Goal: Answer question/provide support

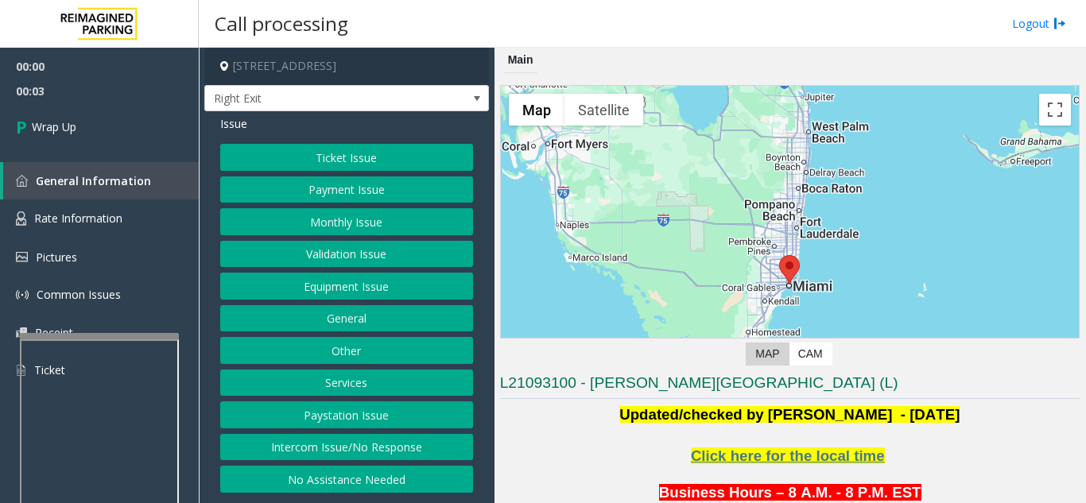
click at [401, 456] on button "Intercom Issue/No Response" at bounding box center [346, 447] width 253 height 27
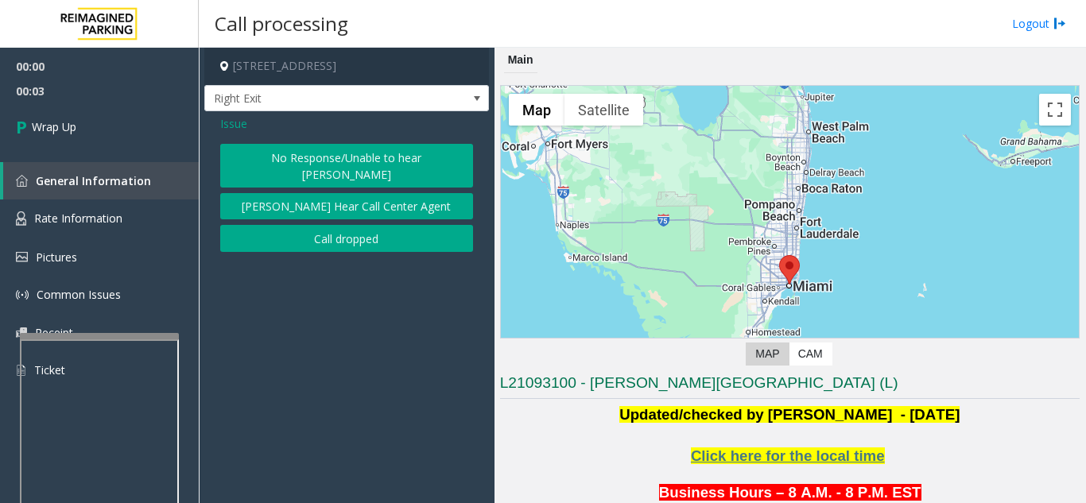
click at [295, 226] on button "Call dropped" at bounding box center [346, 238] width 253 height 27
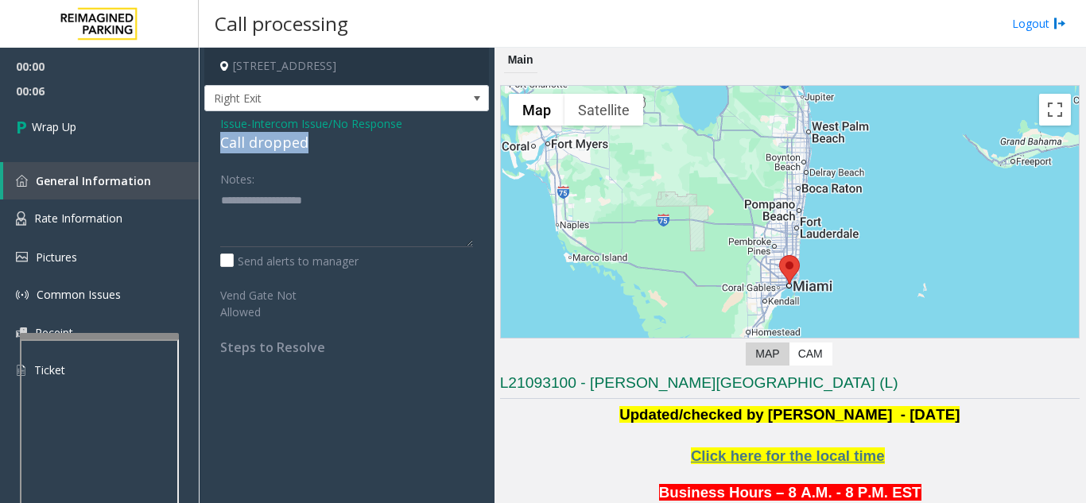
drag, startPoint x: 312, startPoint y: 141, endPoint x: 215, endPoint y: 150, distance: 98.3
click at [215, 150] on div "Issue - Intercom Issue/No Response Call dropped Notes: Send alerts to manager V…" at bounding box center [346, 241] width 285 height 260
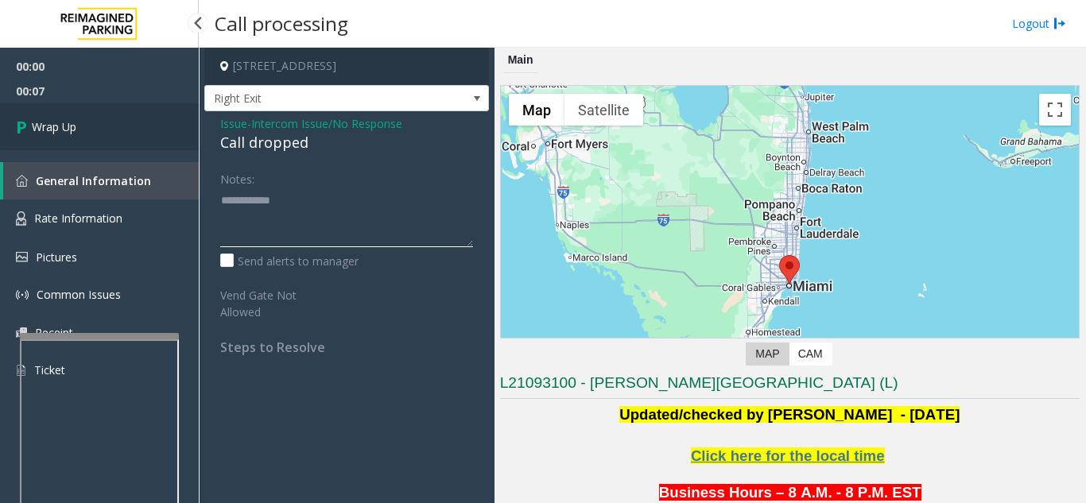
type textarea "**********"
click at [101, 133] on link "Wrap Up" at bounding box center [99, 126] width 199 height 47
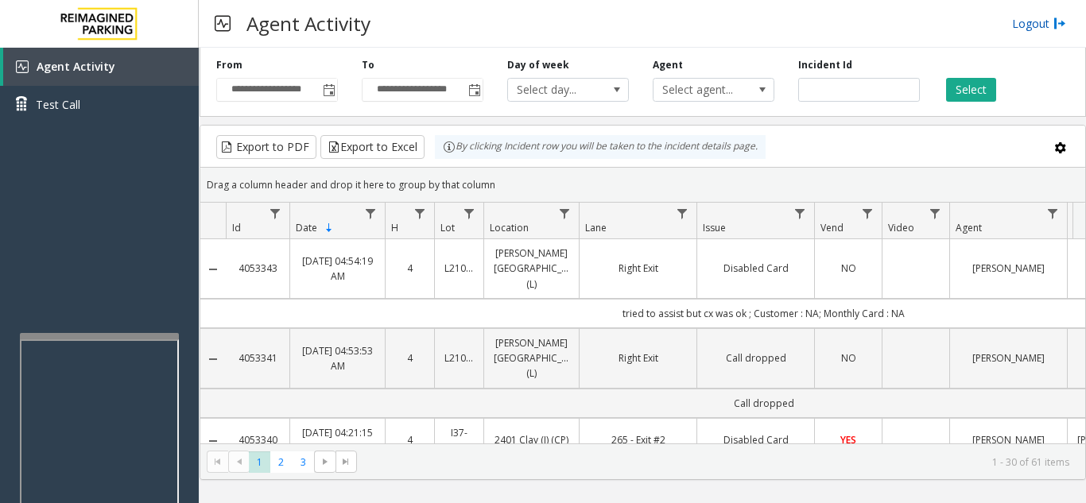
click at [1033, 29] on link "Logout" at bounding box center [1039, 23] width 54 height 17
